Goal: Task Accomplishment & Management: Use online tool/utility

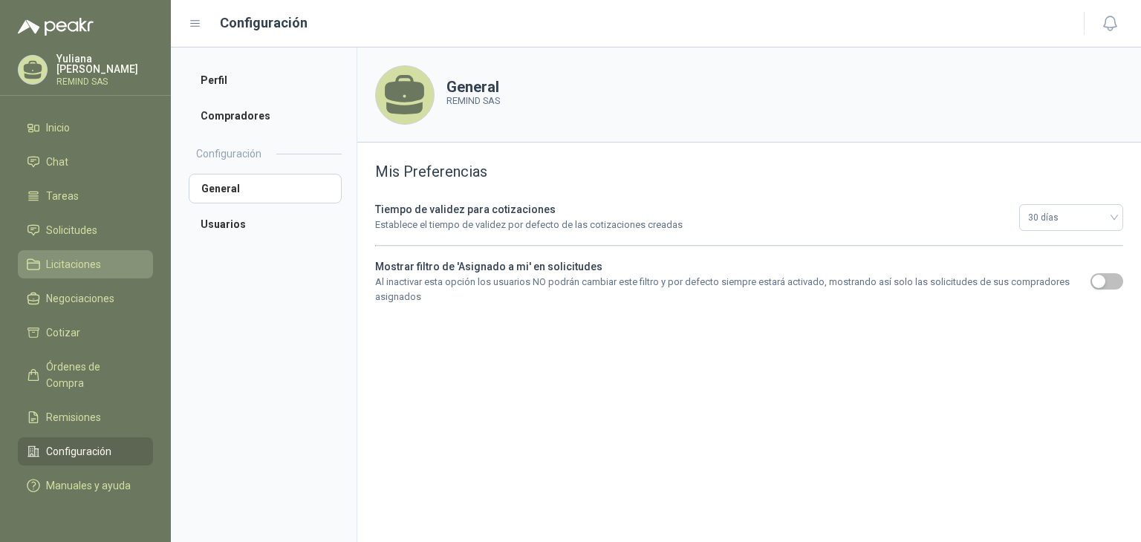
click at [78, 267] on span "Licitaciones" at bounding box center [73, 264] width 55 height 16
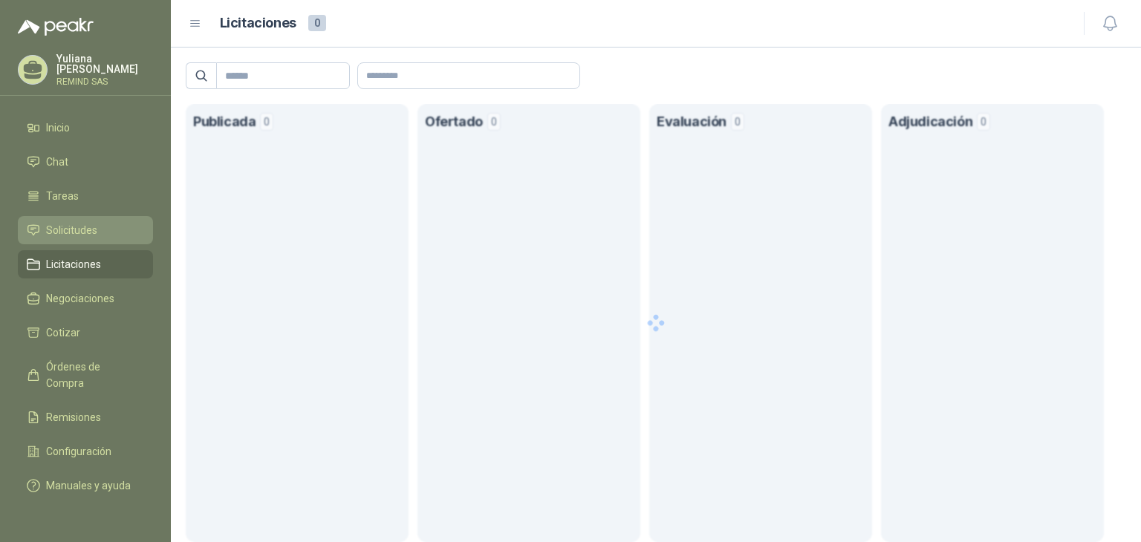
click at [83, 228] on span "Solicitudes" at bounding box center [71, 230] width 51 height 16
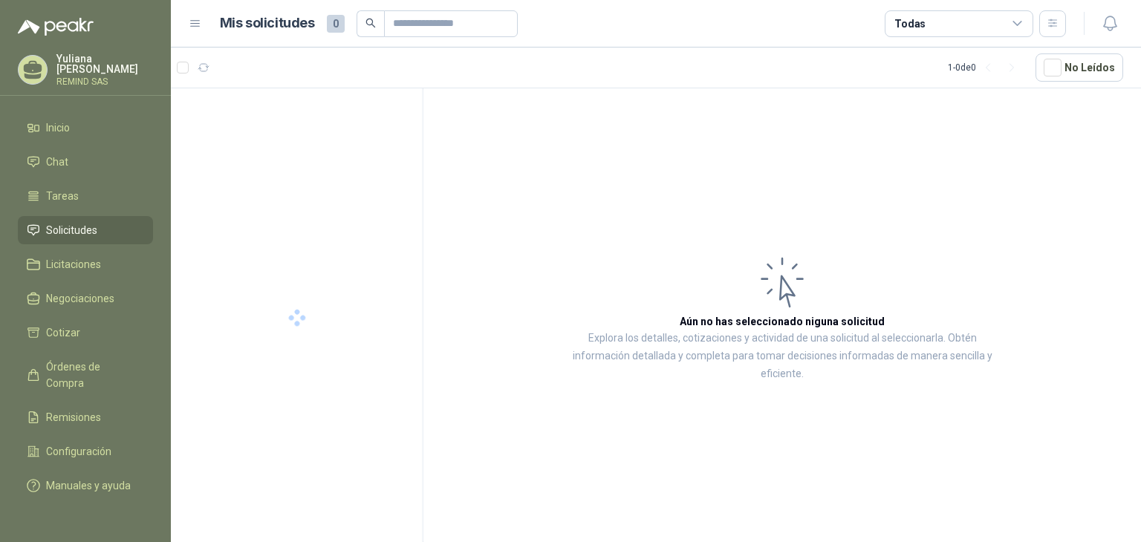
click at [84, 227] on span "Solicitudes" at bounding box center [71, 230] width 51 height 16
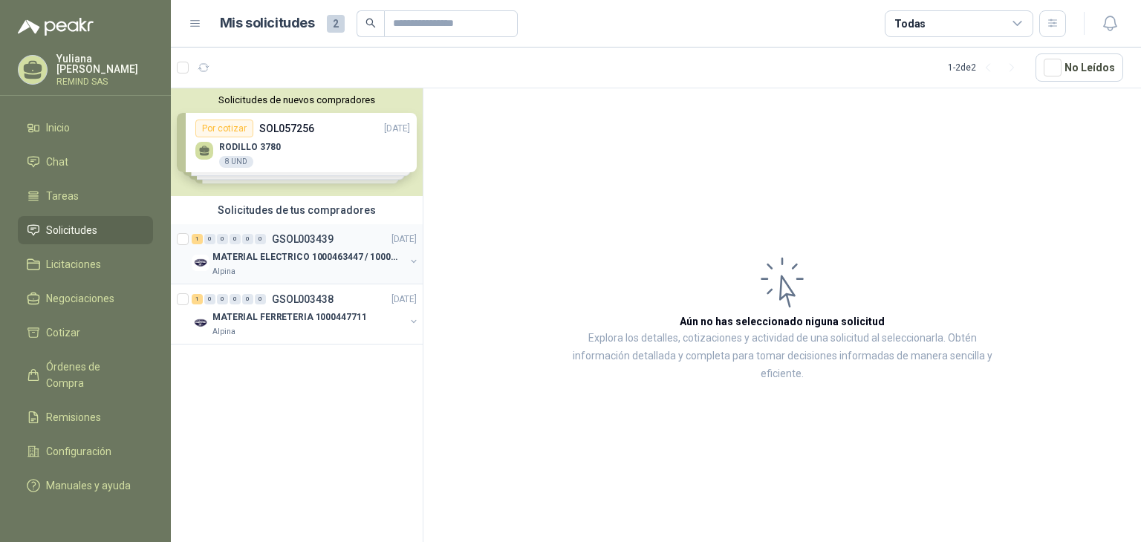
click at [258, 264] on div "MATERIAL ELECTRICO 1000463447 / 1000465800" at bounding box center [308, 257] width 192 height 18
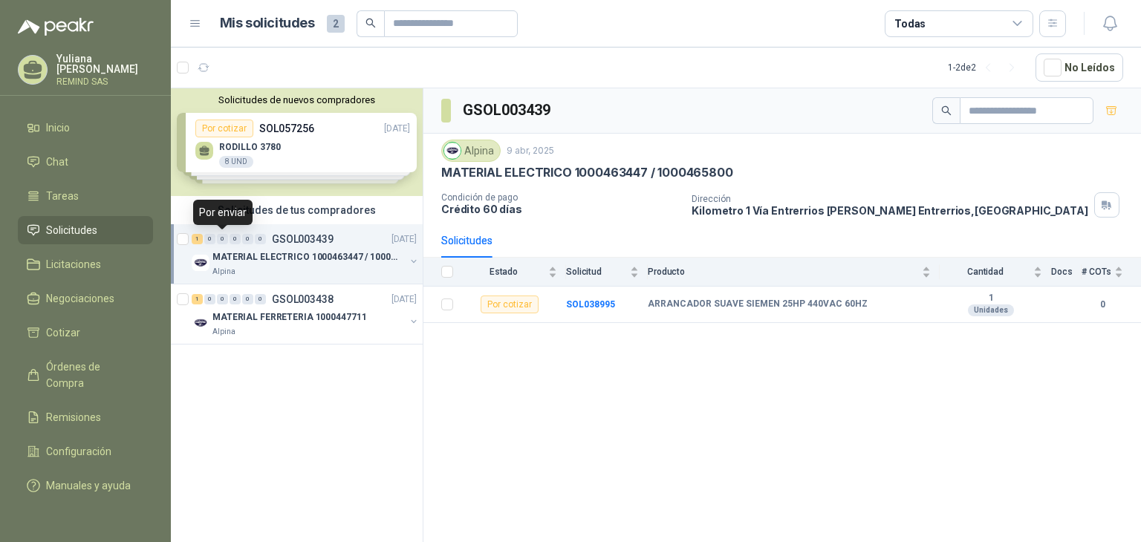
click at [209, 241] on div "0" at bounding box center [209, 239] width 11 height 10
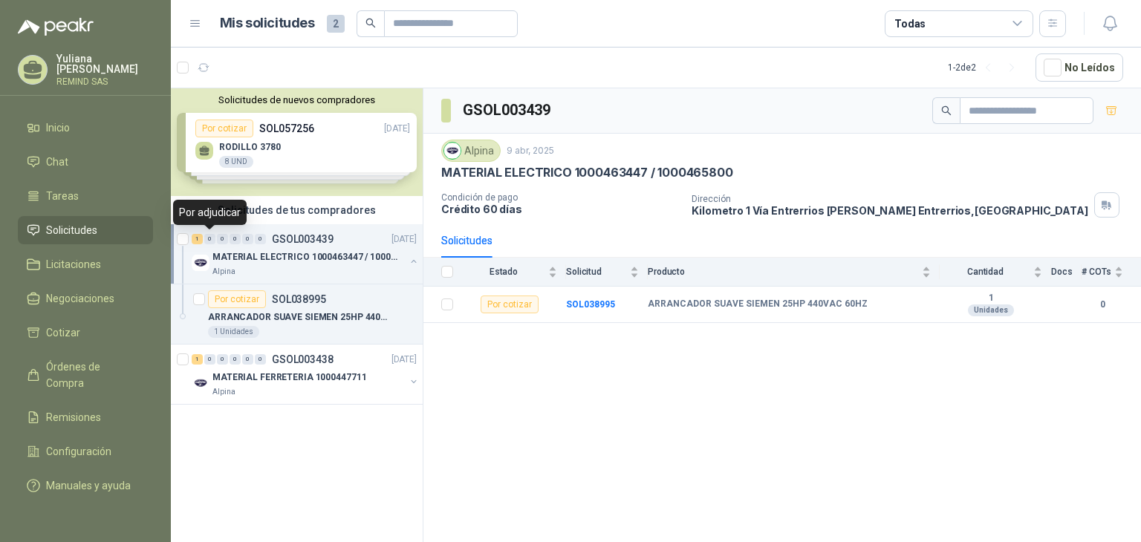
click at [209, 241] on div "0" at bounding box center [209, 239] width 11 height 10
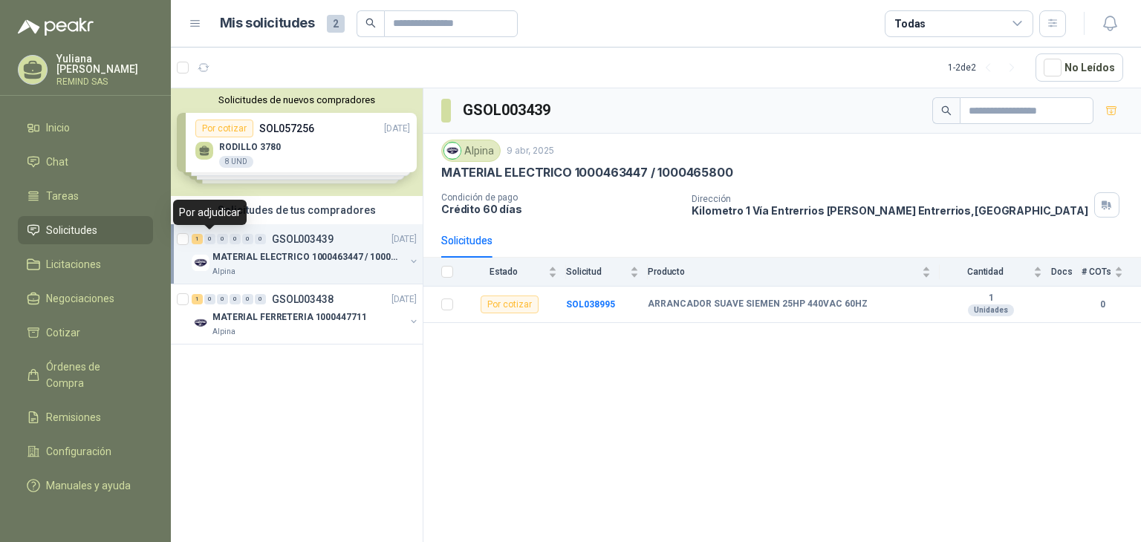
click at [226, 243] on div "0" at bounding box center [222, 239] width 11 height 10
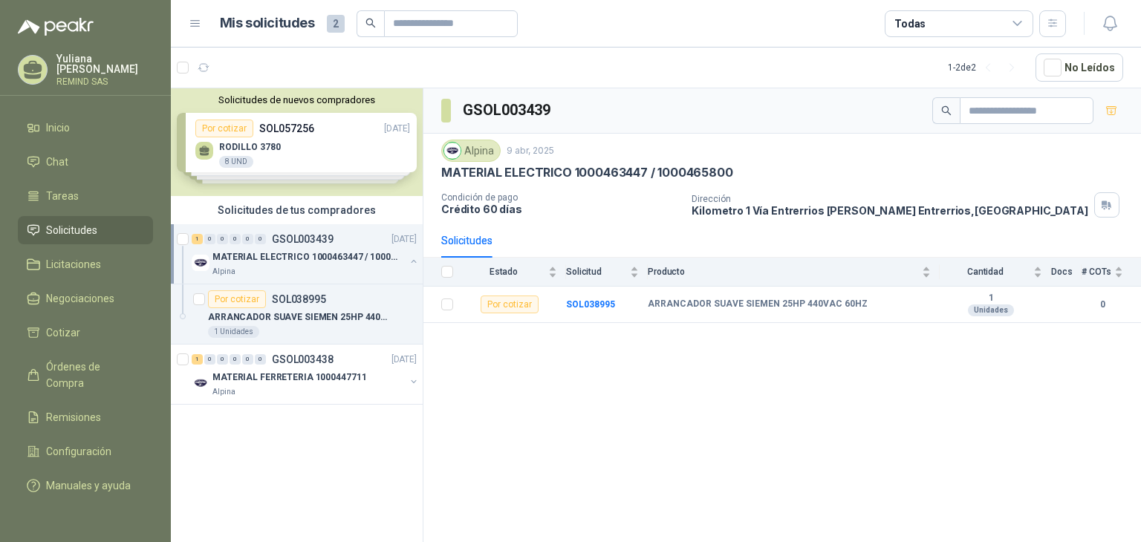
click at [255, 243] on span "0" at bounding box center [260, 239] width 11 height 10
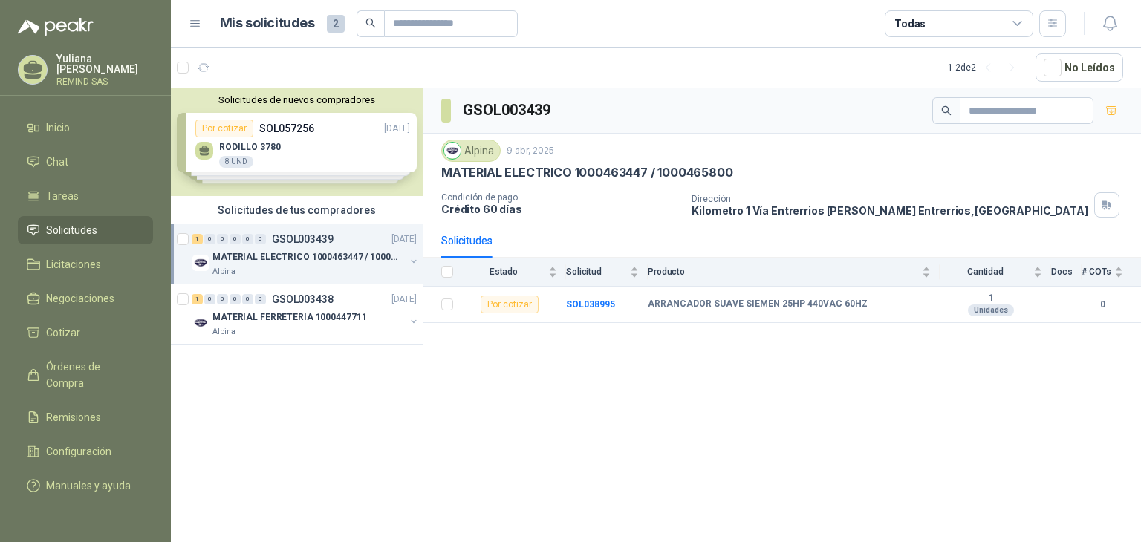
click at [273, 166] on div "Solicitudes de nuevos compradores Por cotizar SOL057256 [DATE] RODILLO 3780 8 U…" at bounding box center [297, 142] width 252 height 108
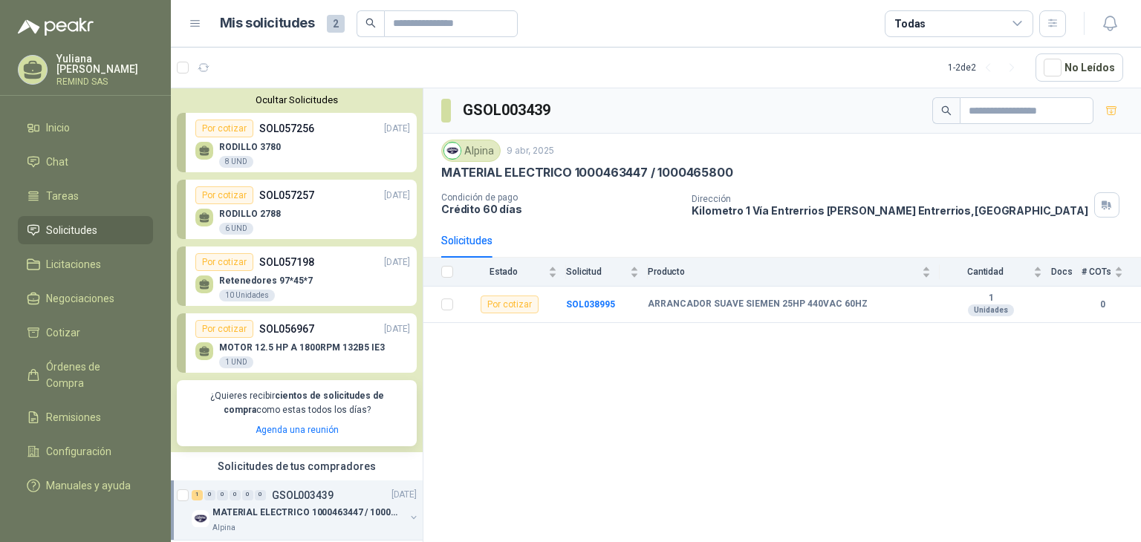
click at [287, 353] on div "MOTOR 12.5 HP A 1800RPM 132B5 IE3 1 UND" at bounding box center [302, 355] width 166 height 27
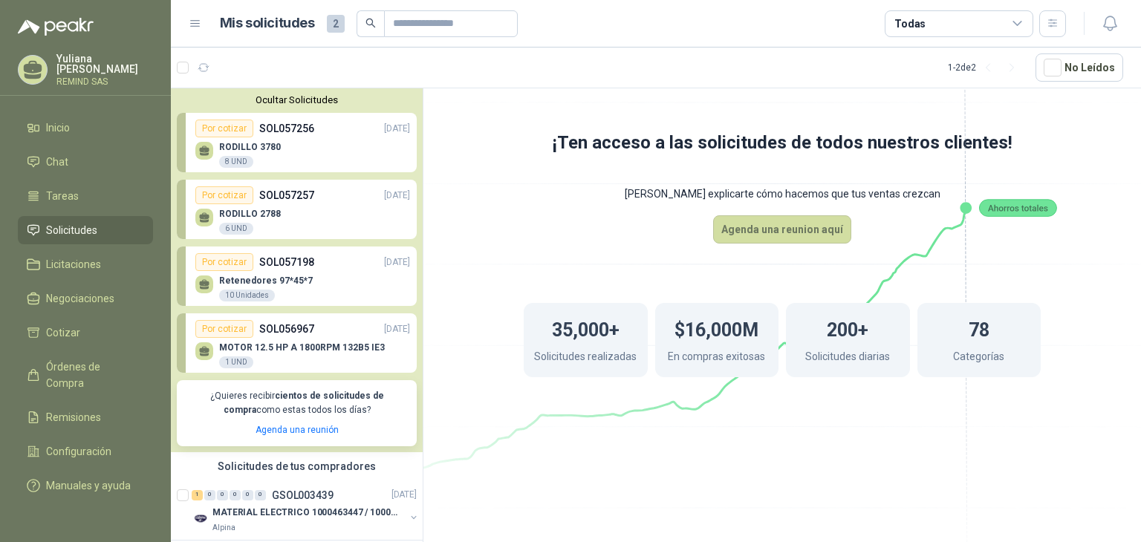
click at [301, 279] on p "Retenedores 97*45*7" at bounding box center [266, 280] width 94 height 10
click at [291, 200] on p "SOL057257" at bounding box center [286, 195] width 55 height 16
click at [232, 191] on div "Por cotizar" at bounding box center [224, 195] width 58 height 18
click at [330, 224] on div "RODILLO 2788 6 UND" at bounding box center [302, 219] width 215 height 31
click at [331, 173] on div "Ocultar Solicitudes Por cotizar SOL057256 [DATE] RODILLO 3780 8 UND  Por cotiz…" at bounding box center [297, 270] width 252 height 364
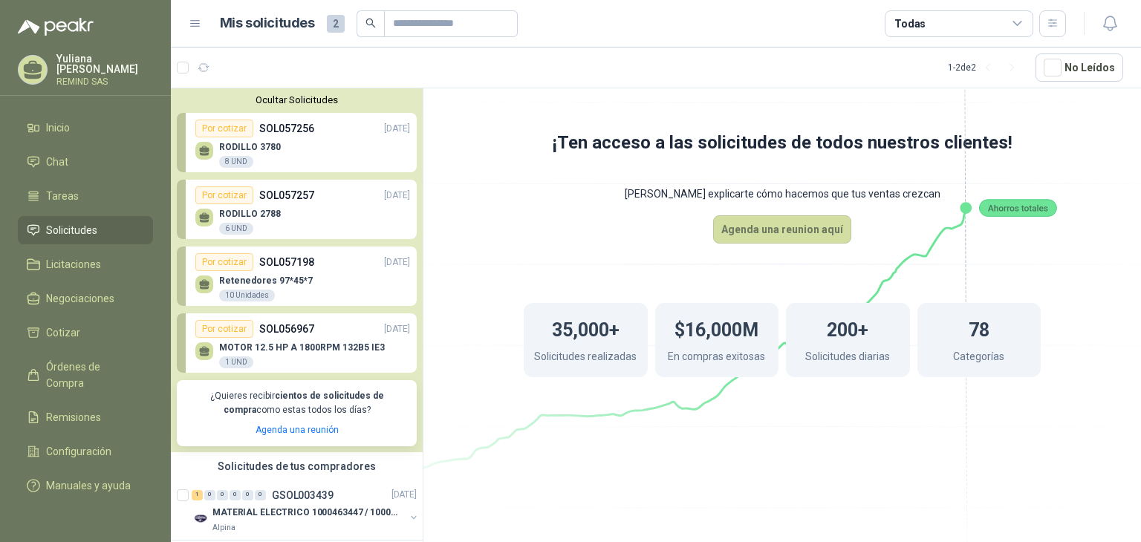
click at [322, 159] on div "RODILLO 3780 8 UND" at bounding box center [302, 152] width 215 height 31
click at [316, 150] on div "RODILLO 3780 8 UND" at bounding box center [302, 152] width 215 height 31
click at [248, 140] on div "RODILLO 3780 8 UND" at bounding box center [302, 152] width 215 height 31
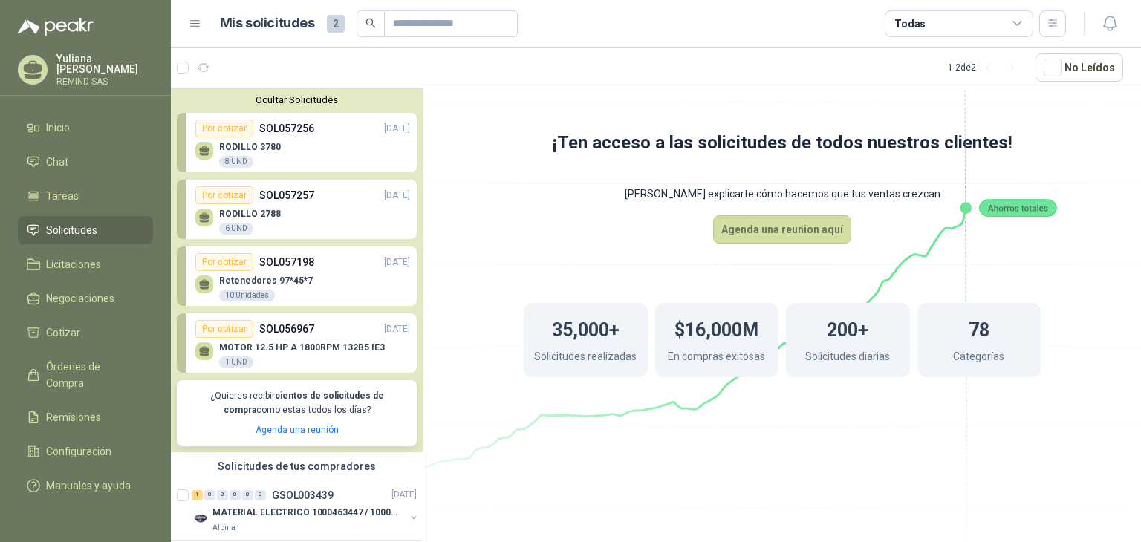
click at [228, 127] on div "Por cotizar" at bounding box center [224, 129] width 58 height 18
click at [209, 143] on div at bounding box center [204, 151] width 18 height 18
click at [231, 117] on link "Por cotizar SOL057256 [DATE] RODILLO 3780 8 UND" at bounding box center [297, 142] width 240 height 59
click at [232, 158] on div "8 UND" at bounding box center [236, 162] width 34 height 12
click at [101, 243] on ul "Inicio Chat Tareas Solicitudes Licitaciones Negociaciones Cotizar Órdenes de Co…" at bounding box center [85, 310] width 171 height 392
